Goal: Task Accomplishment & Management: Use online tool/utility

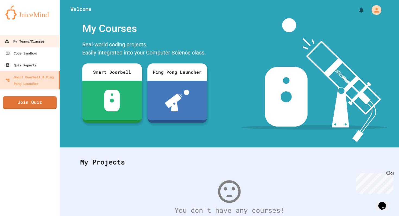
click at [30, 44] on div "My Teams/Classes" at bounding box center [25, 41] width 40 height 7
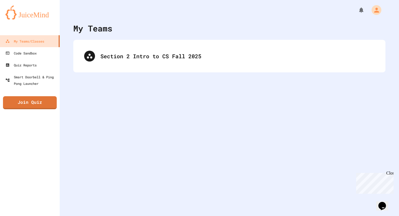
click at [131, 74] on div "My Teams Section 2 Intro to CS Fall 2025" at bounding box center [229, 108] width 339 height 216
click at [133, 71] on div "Section 2 Intro to CS Fall 2025" at bounding box center [229, 56] width 312 height 33
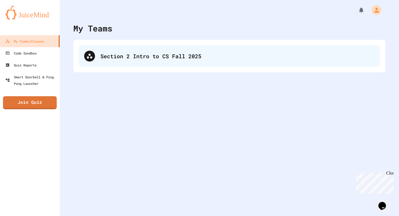
click at [134, 66] on div "Section 2 Intro to CS Fall 2025" at bounding box center [229, 56] width 301 height 22
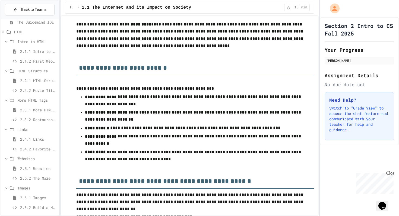
scroll to position [89, 0]
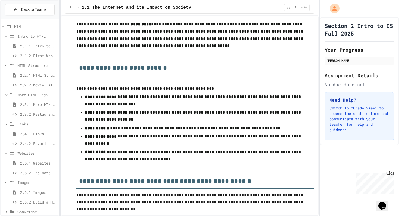
click at [28, 170] on span "2.5.2 The Maze" at bounding box center [38, 173] width 37 height 6
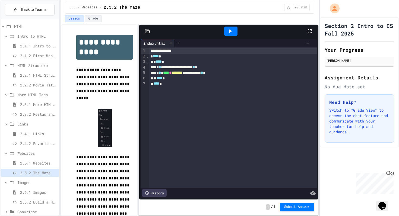
click at [227, 30] on icon at bounding box center [230, 31] width 7 height 7
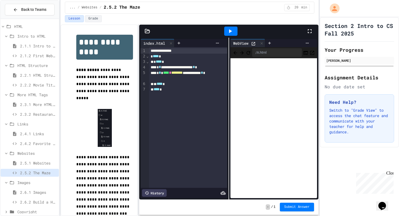
click at [146, 58] on span "⌄" at bounding box center [147, 56] width 3 height 4
click at [146, 57] on span "›" at bounding box center [147, 56] width 3 height 4
click at [148, 63] on span "⌄" at bounding box center [147, 61] width 3 height 4
click at [148, 57] on span "⌄" at bounding box center [147, 56] width 3 height 4
click at [148, 57] on span "›" at bounding box center [147, 56] width 3 height 4
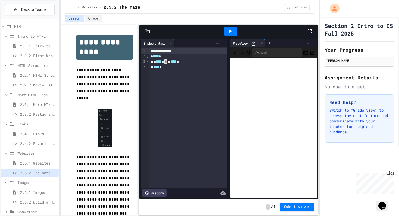
click at [148, 57] on span "⌄" at bounding box center [147, 56] width 3 height 4
click at [148, 57] on span "›" at bounding box center [147, 56] width 3 height 4
click at [148, 61] on span "›" at bounding box center [147, 61] width 3 height 4
click at [143, 58] on div "2" at bounding box center [142, 56] width 5 height 5
click at [228, 31] on icon at bounding box center [230, 31] width 7 height 7
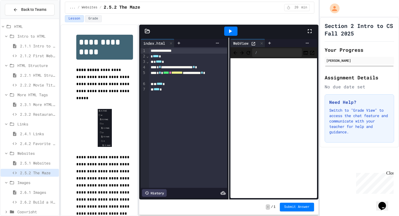
click at [147, 58] on span "⌄" at bounding box center [147, 56] width 3 height 4
click at [157, 55] on span "****" at bounding box center [156, 56] width 6 height 4
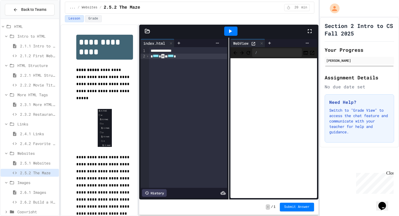
click at [164, 57] on div "* **** * * ** **** *" at bounding box center [188, 57] width 78 height 6
click at [164, 57] on span "*" at bounding box center [162, 56] width 3 height 4
click at [148, 63] on span "⌄" at bounding box center [147, 61] width 3 height 4
click at [167, 63] on span "*" at bounding box center [165, 61] width 3 height 4
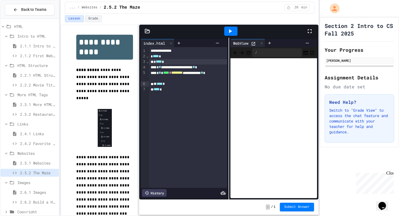
click at [148, 64] on span "⌄" at bounding box center [147, 61] width 3 height 4
click at [148, 64] on span "›" at bounding box center [147, 61] width 3 height 4
click at [146, 66] on div "› ⌄ ⌄" at bounding box center [147, 117] width 3 height 141
click at [146, 68] on div "› ⌄ ⌄" at bounding box center [147, 117] width 3 height 141
click at [181, 44] on icon at bounding box center [179, 43] width 4 height 4
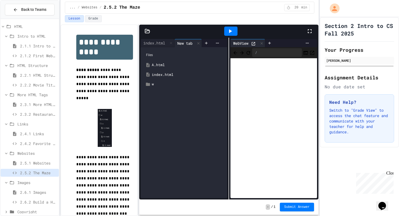
click at [161, 65] on div "A.html" at bounding box center [188, 64] width 72 height 5
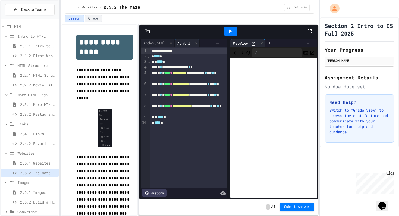
click at [204, 43] on icon at bounding box center [204, 43] width 4 height 4
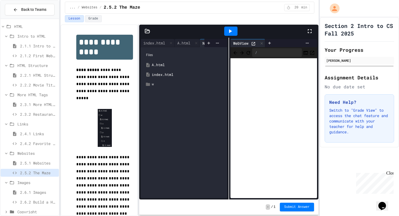
click at [151, 82] on div "w" at bounding box center [183, 84] width 81 height 10
click at [152, 101] on div "x" at bounding box center [185, 104] width 77 height 10
click at [154, 125] on icon at bounding box center [151, 122] width 5 height 5
click at [157, 142] on icon at bounding box center [156, 141] width 4 height 3
click at [170, 151] on div "E.html" at bounding box center [194, 151] width 60 height 5
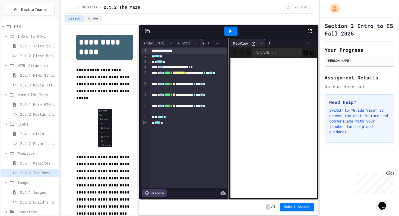
click at [175, 84] on span "**" at bounding box center [173, 84] width 3 height 4
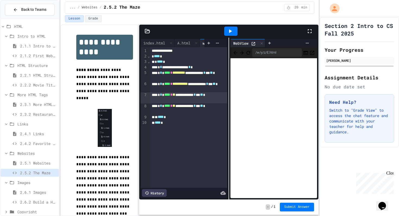
click at [175, 95] on span "**" at bounding box center [173, 95] width 3 height 4
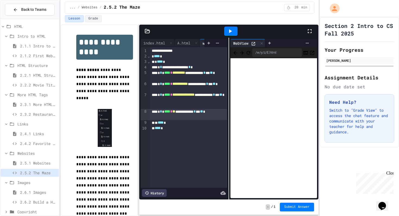
click at [175, 111] on span "**" at bounding box center [173, 112] width 3 height 4
click at [232, 31] on icon at bounding box center [230, 31] width 7 height 7
click at [287, 208] on span "Submit Answer" at bounding box center [296, 206] width 25 height 4
